Goal: Find specific page/section: Find specific page/section

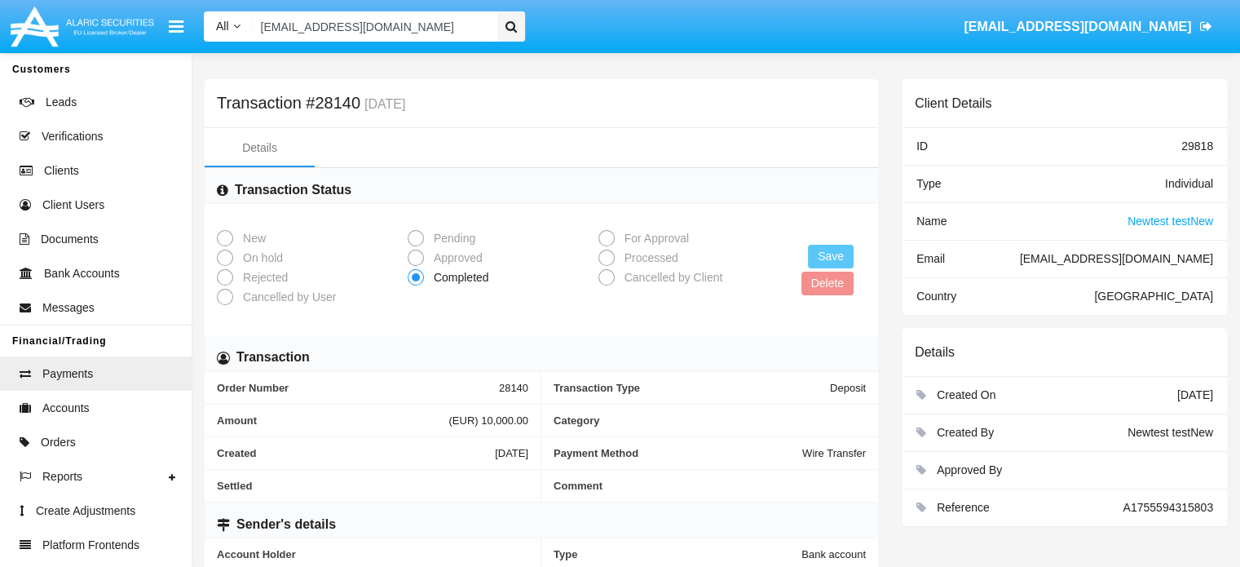
click at [372, 26] on input "[EMAIL_ADDRESS][DOMAIN_NAME]" at bounding box center [372, 26] width 239 height 30
click at [466, 31] on input "Search" at bounding box center [372, 26] width 239 height 30
paste input "[EMAIL_ADDRESS][DOMAIN_NAME] NIVEAcare1!"
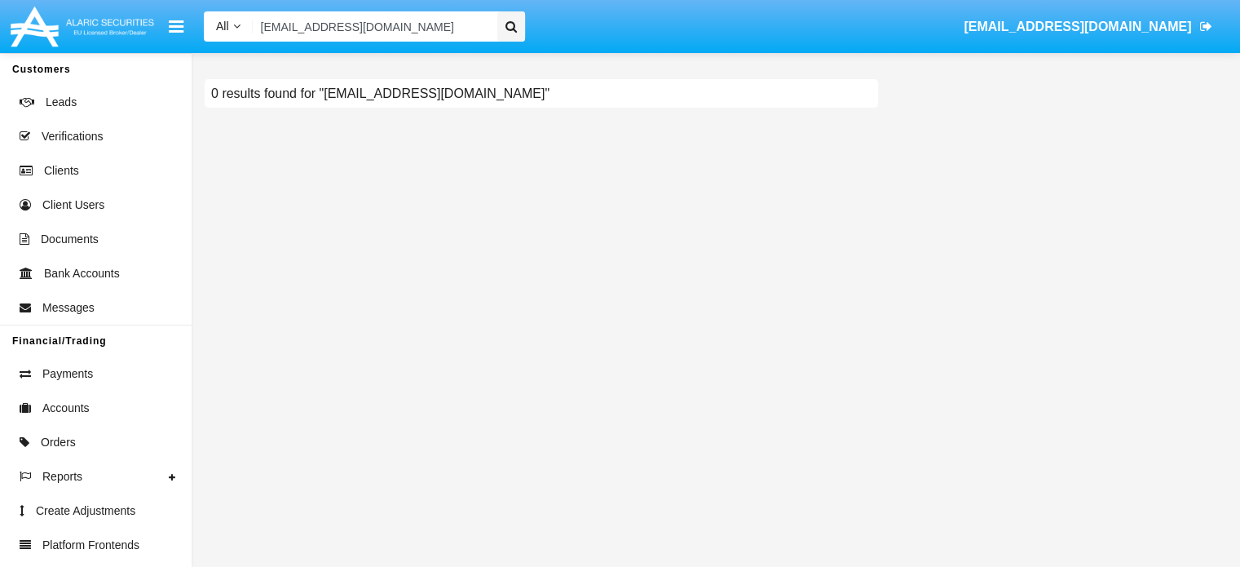
type input "[EMAIL_ADDRESS][DOMAIN_NAME]"
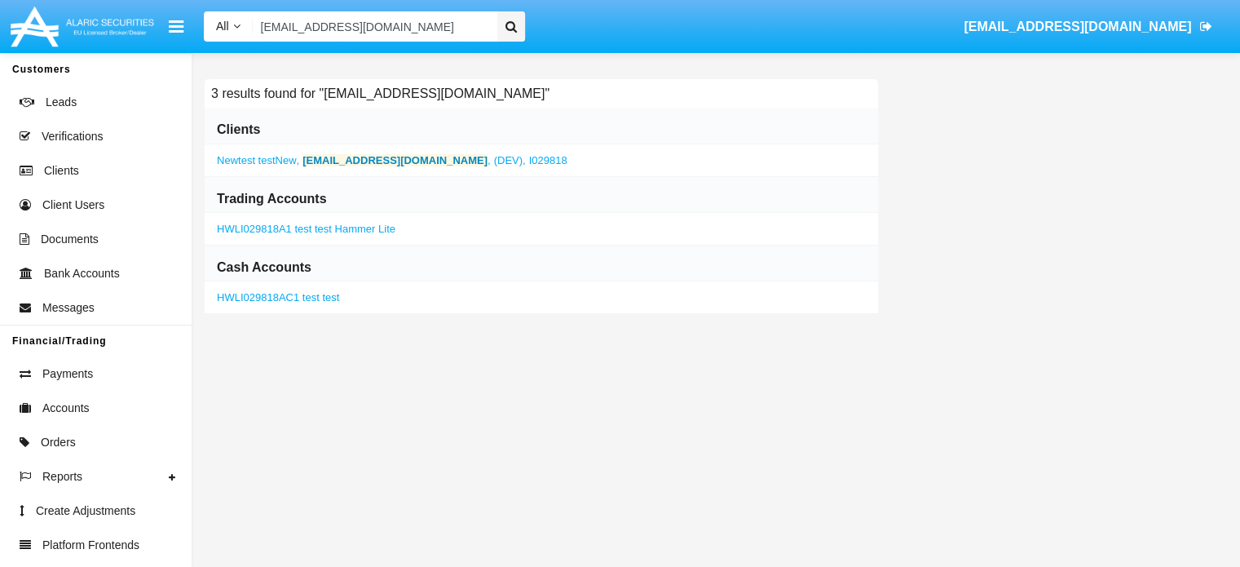
click at [322, 163] on b "[EMAIL_ADDRESS][DOMAIN_NAME]" at bounding box center [394, 160] width 185 height 12
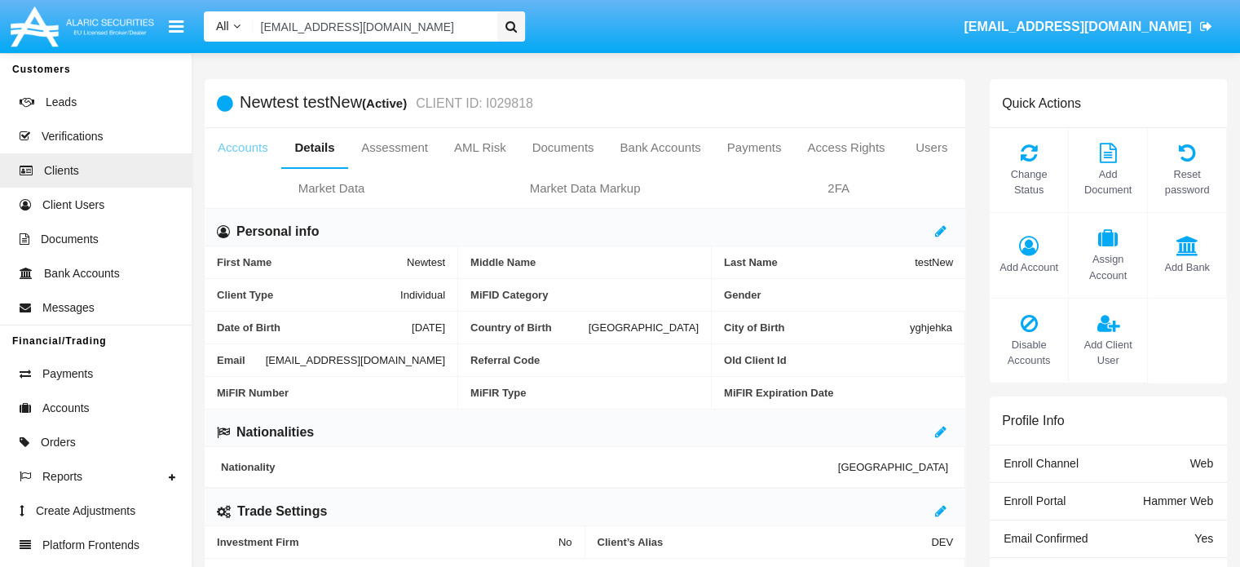
click at [258, 144] on link "Accounts" at bounding box center [243, 147] width 77 height 39
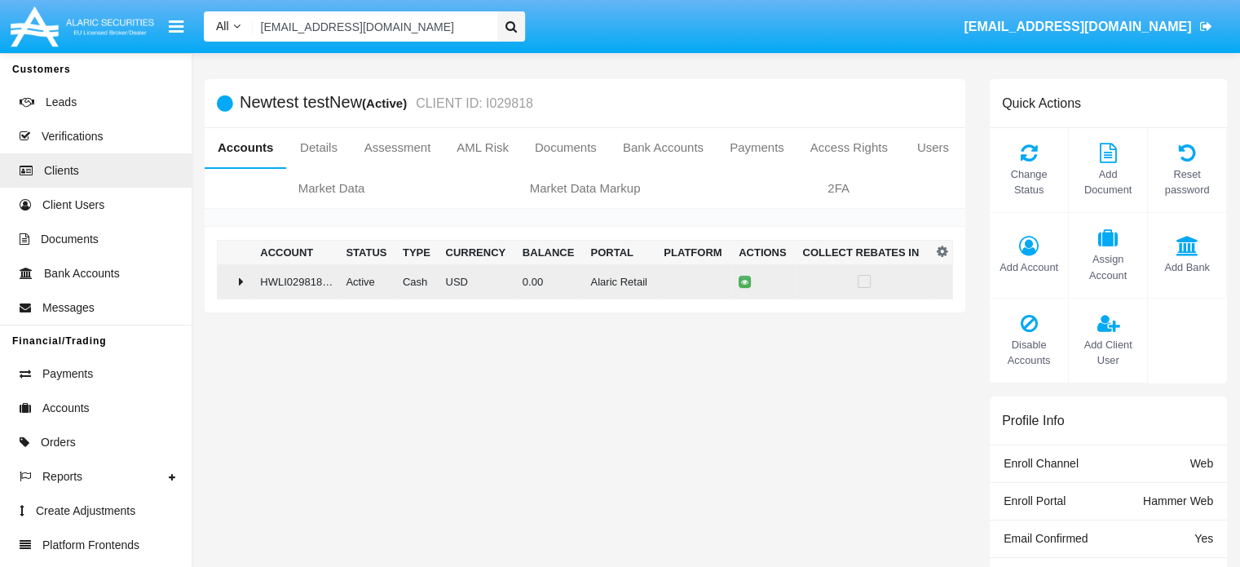
click at [244, 281] on icon at bounding box center [241, 281] width 5 height 13
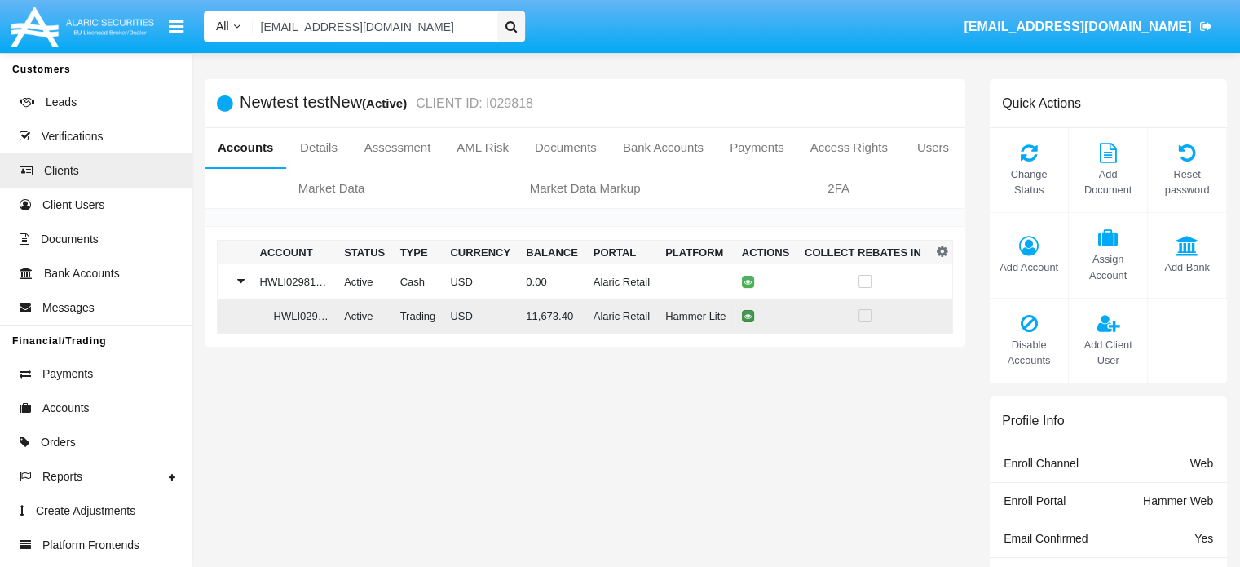
click at [742, 320] on button at bounding box center [748, 316] width 12 height 12
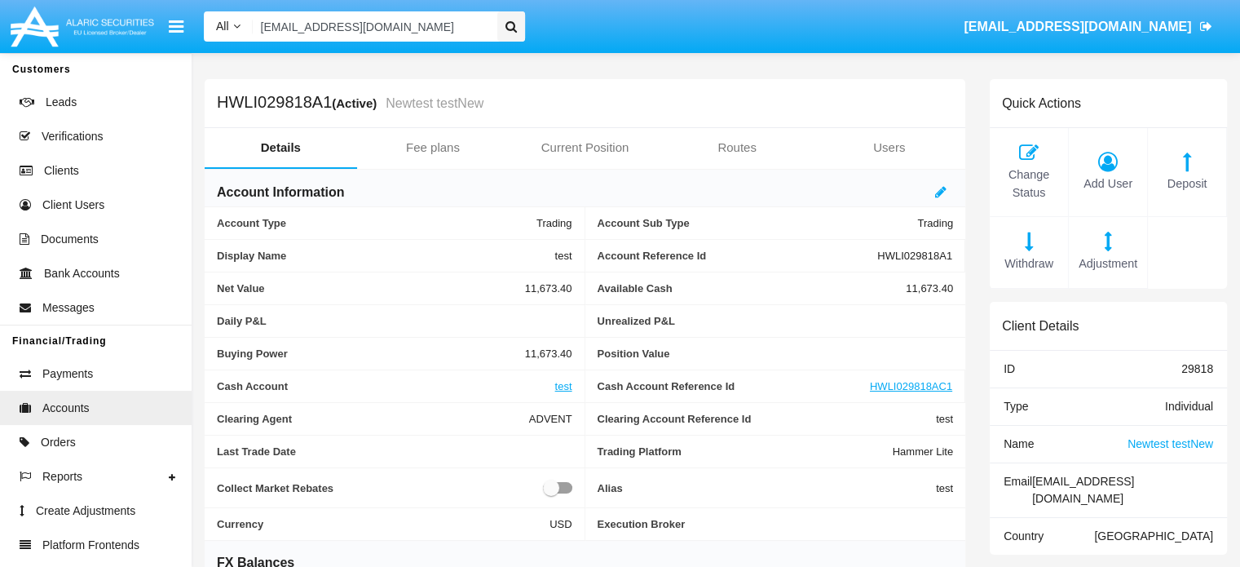
click at [914, 257] on span "HWLI029818A1" at bounding box center [914, 255] width 75 height 12
copy span "HWLI029818A1"
drag, startPoint x: 1123, startPoint y: 487, endPoint x: 1220, endPoint y: 485, distance: 97.0
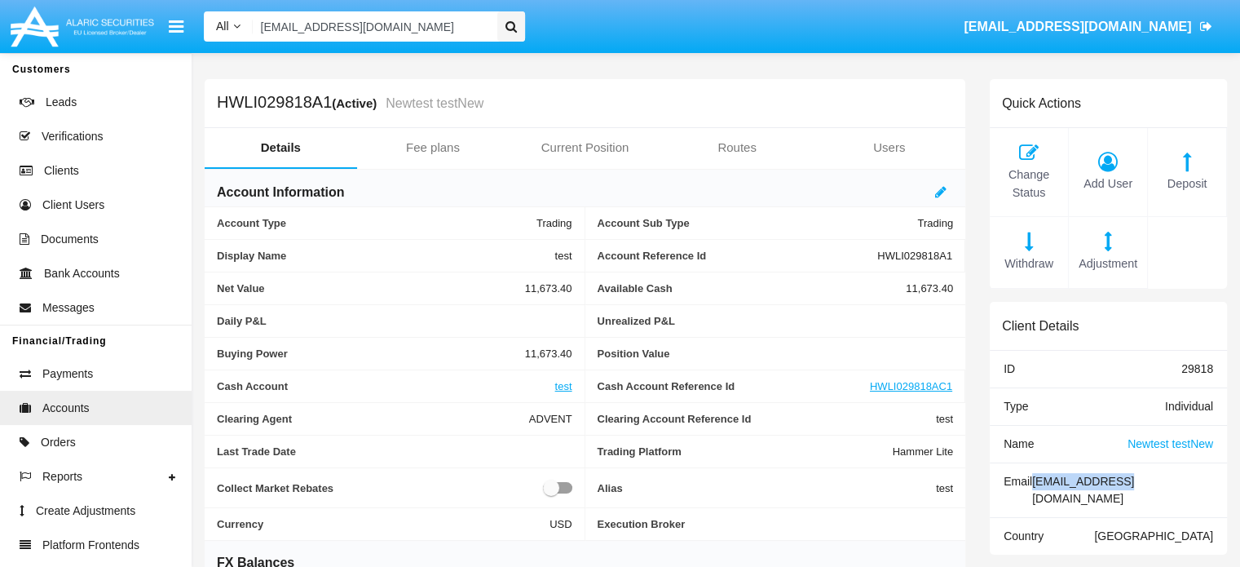
click at [1220, 485] on div "Email [EMAIL_ADDRESS][DOMAIN_NAME]" at bounding box center [1108, 490] width 237 height 55
copy div "[EMAIL_ADDRESS][DOMAIN_NAME]"
